Goal: Information Seeking & Learning: Find specific fact

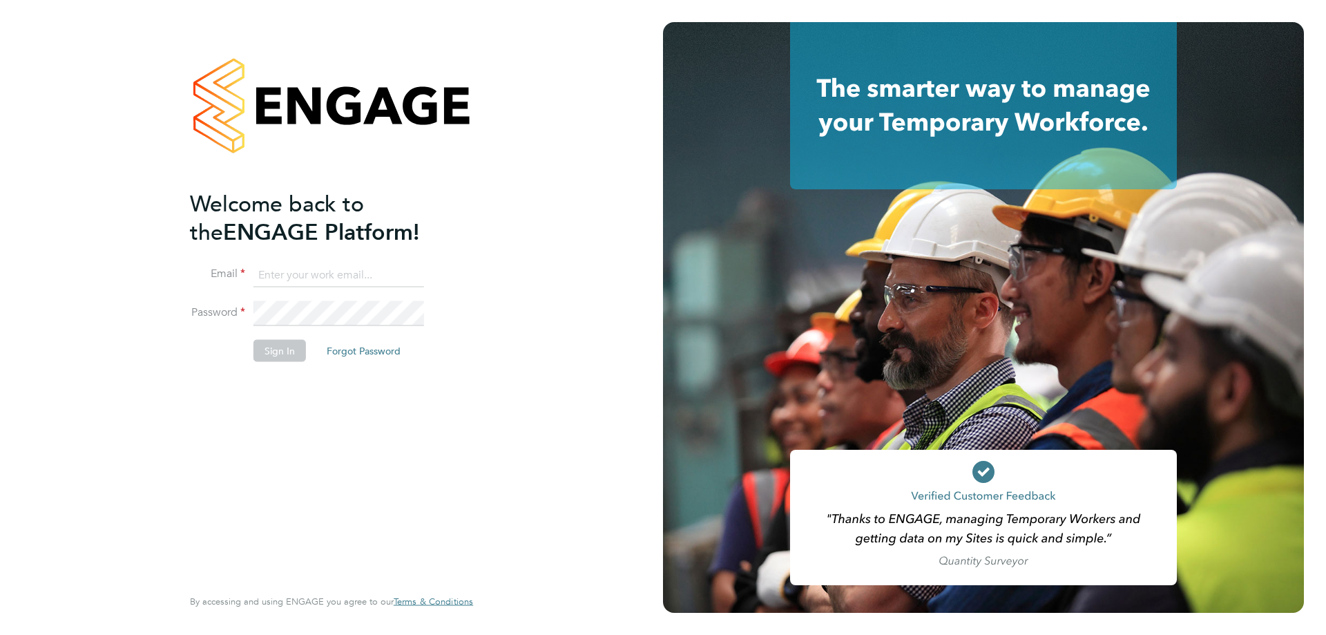
click at [407, 274] on keeper-lock "Open Keeper Popup" at bounding box center [411, 275] width 17 height 17
type input "[PERSON_NAME][EMAIL_ADDRESS][PERSON_NAME][DOMAIN_NAME]"
drag, startPoint x: 287, startPoint y: 347, endPoint x: 12, endPoint y: 491, distance: 310.5
click at [285, 347] on button "Sign In" at bounding box center [279, 350] width 52 height 22
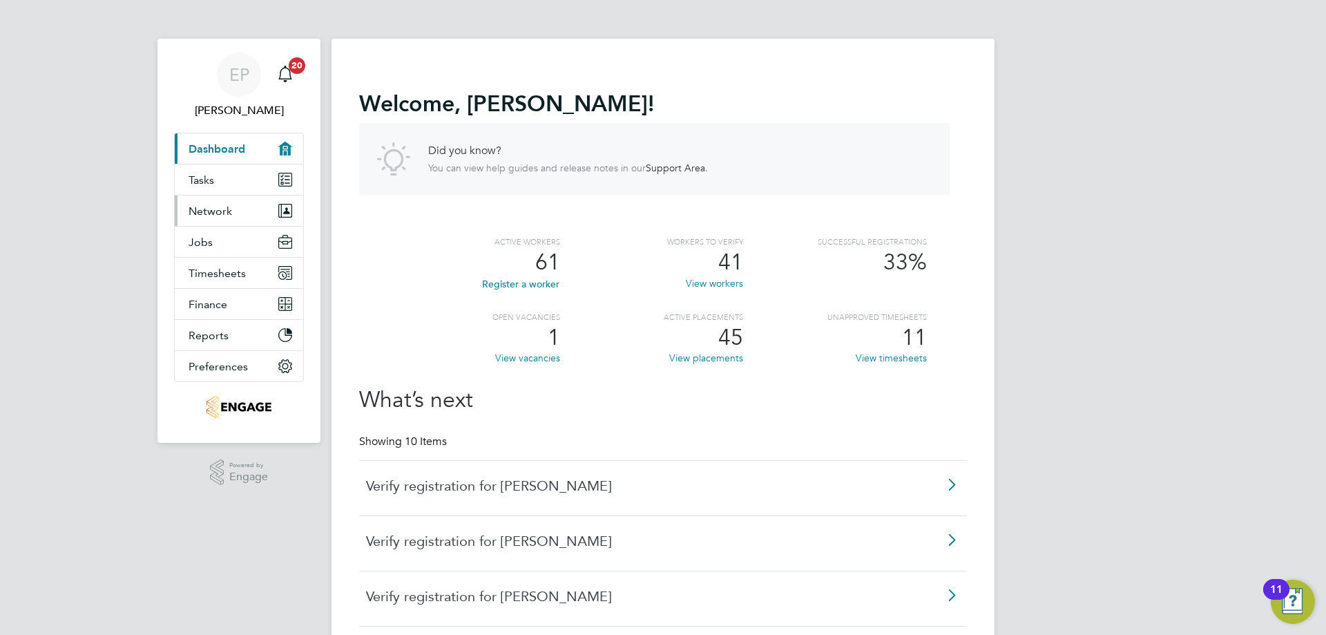
click at [202, 207] on span "Network" at bounding box center [211, 210] width 44 height 13
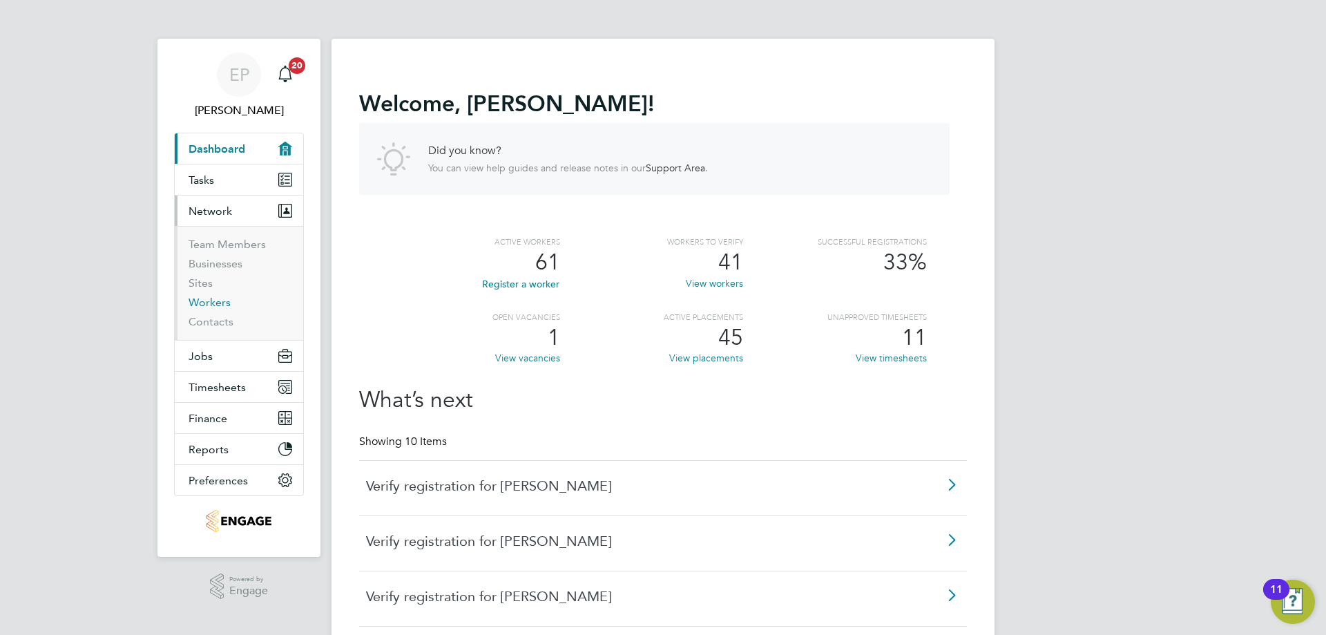
click at [204, 298] on link "Workers" at bounding box center [210, 302] width 42 height 13
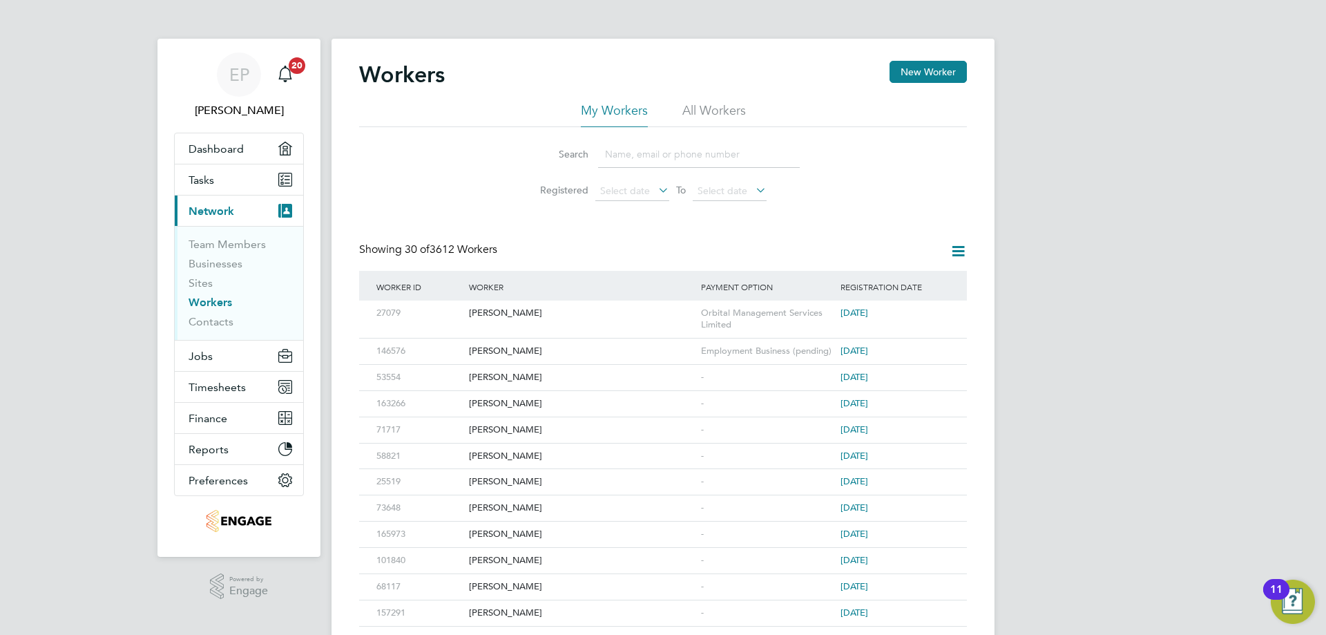
click at [724, 108] on li "All Workers" at bounding box center [714, 114] width 64 height 25
click at [637, 157] on input at bounding box center [699, 154] width 202 height 27
type input "yadao"
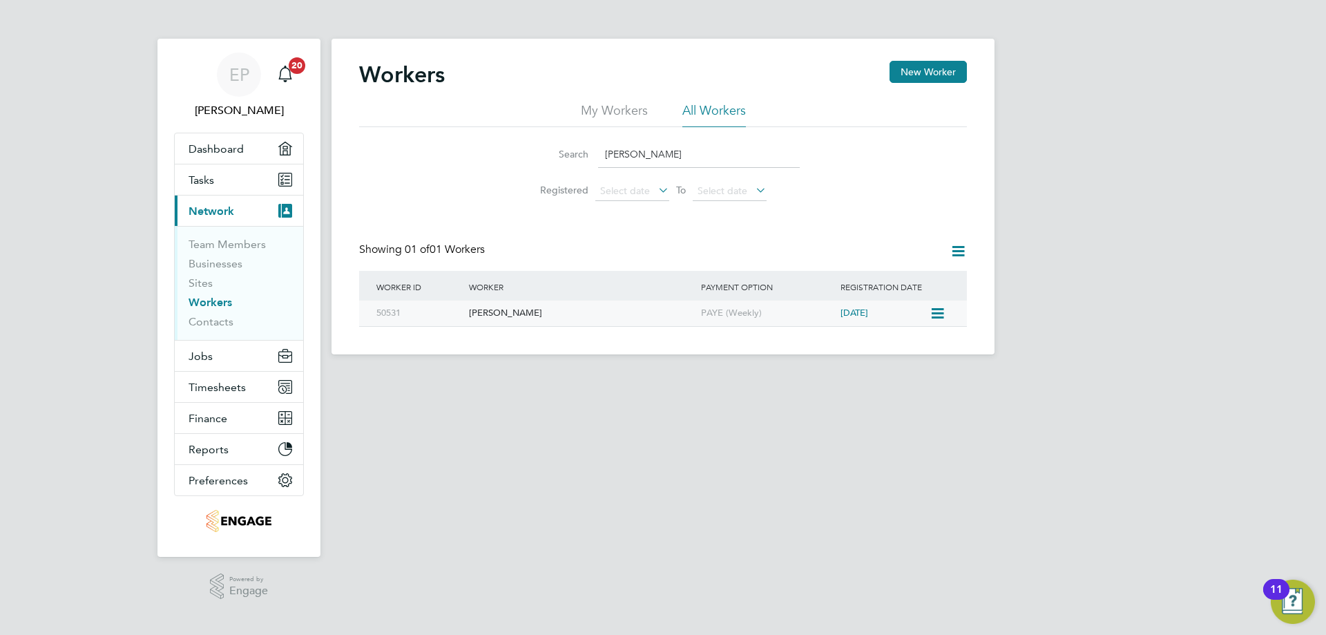
click at [499, 310] on div "Jason Yadao" at bounding box center [582, 313] width 232 height 26
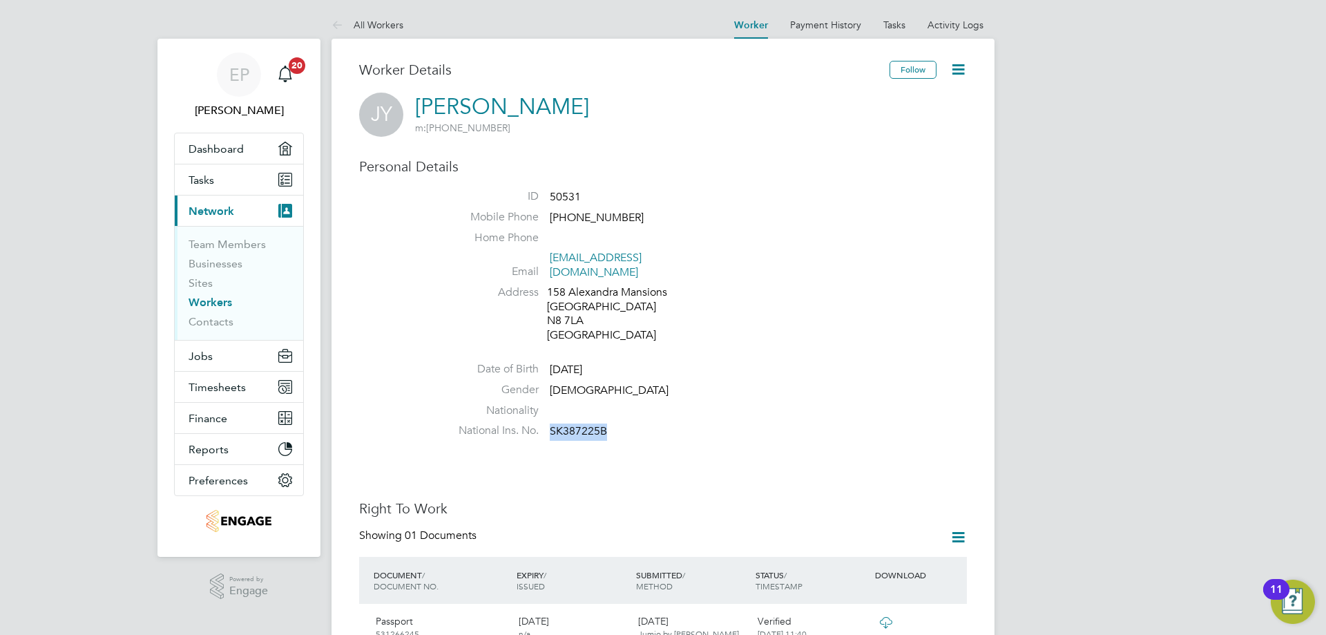
drag, startPoint x: 606, startPoint y: 421, endPoint x: 549, endPoint y: 419, distance: 56.7
click at [549, 423] on li "National Ins. No. SK387225B" at bounding box center [704, 433] width 525 height 21
